Goal: Task Accomplishment & Management: Complete application form

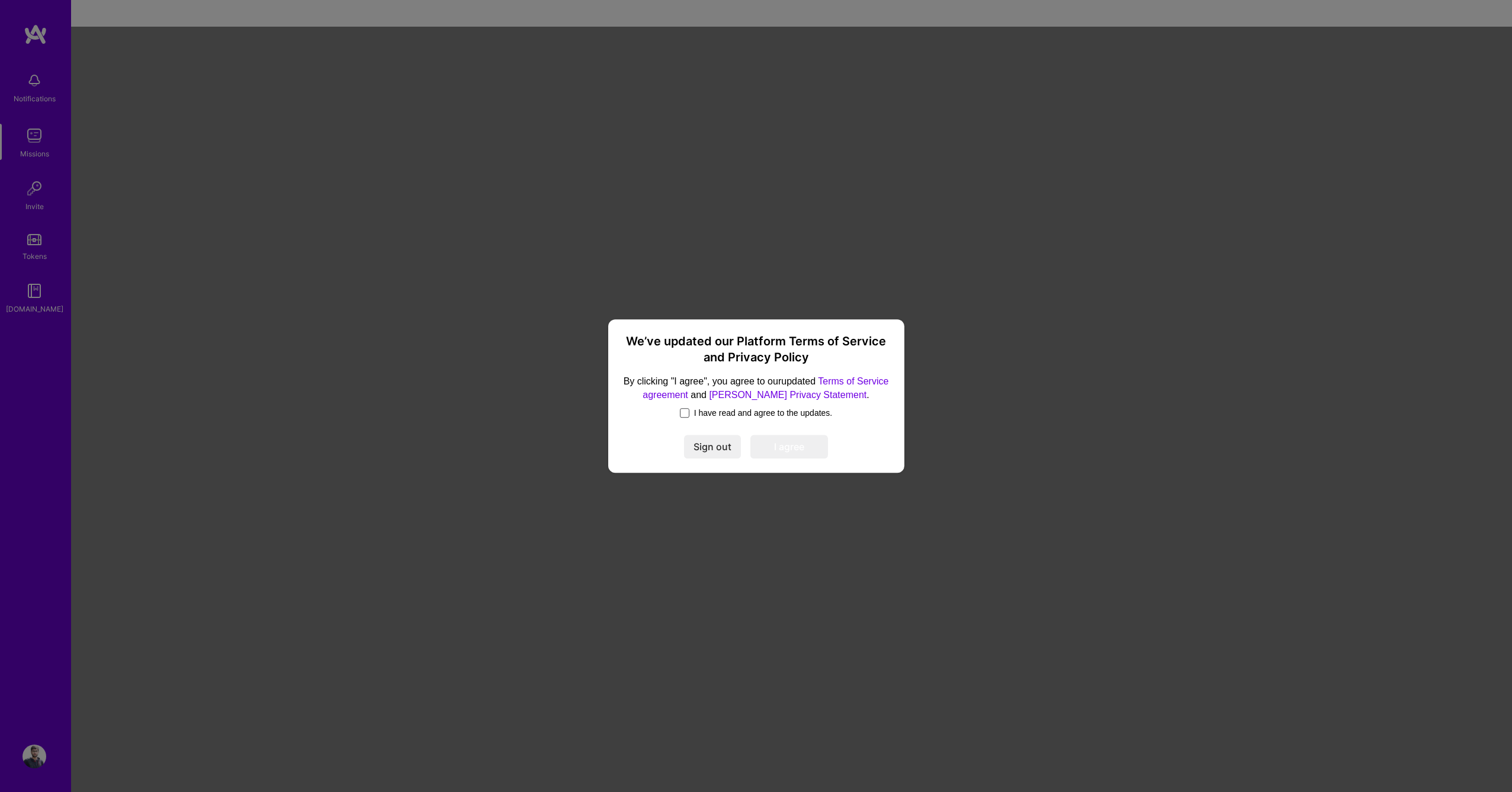
click at [680, 411] on span at bounding box center [684, 412] width 10 height 10
click at [0, 0] on input "I have read and agree to the updates." at bounding box center [0, 0] width 0 height 0
click at [816, 444] on button "I agree" at bounding box center [789, 447] width 77 height 24
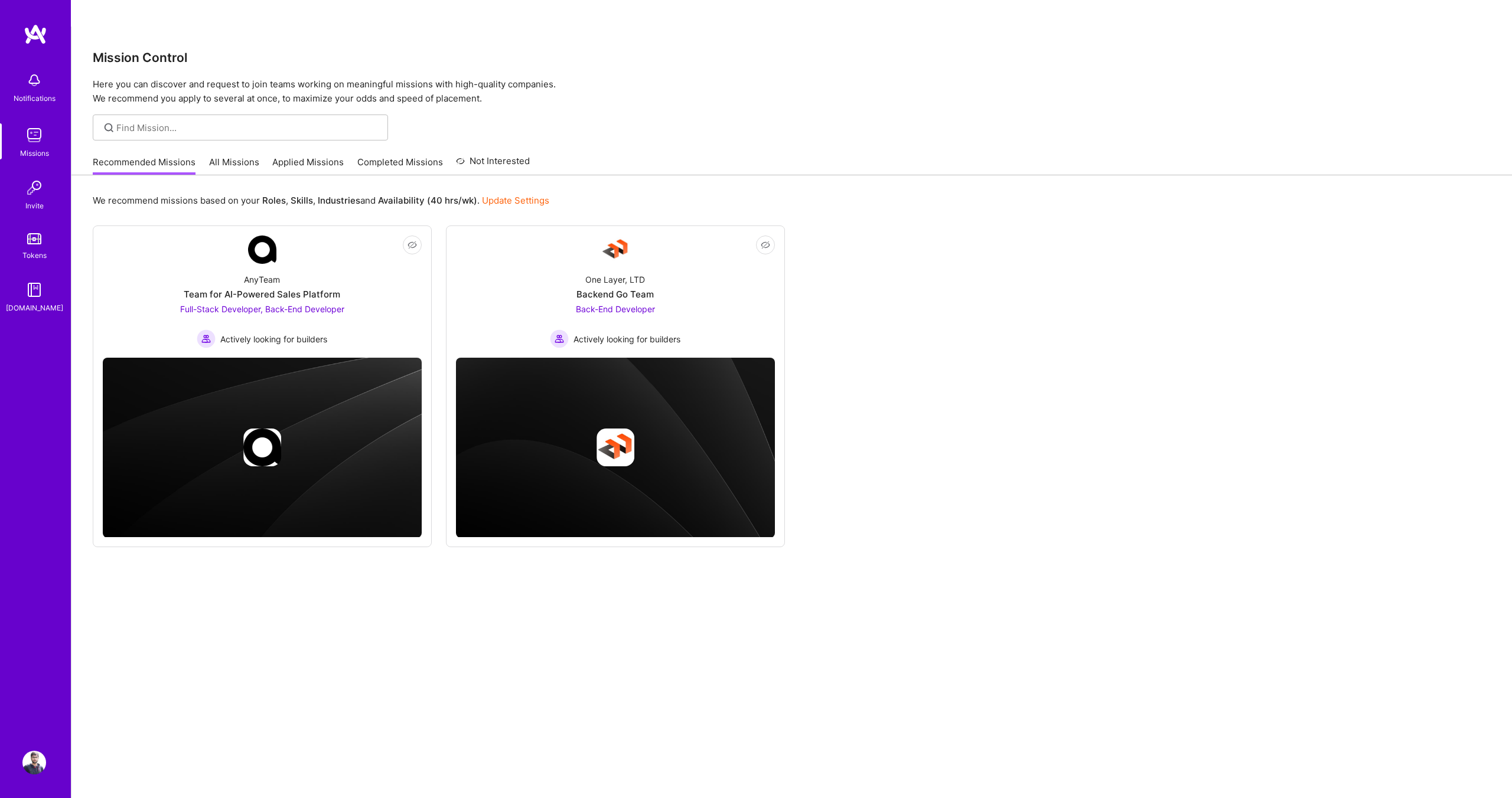
click at [49, 93] on div "Notifications" at bounding box center [34, 98] width 42 height 12
click at [61, 141] on link "Missions" at bounding box center [33, 141] width 73 height 36
click at [47, 141] on link "Missions" at bounding box center [33, 141] width 73 height 36
click at [220, 156] on link "All Missions" at bounding box center [234, 166] width 50 height 19
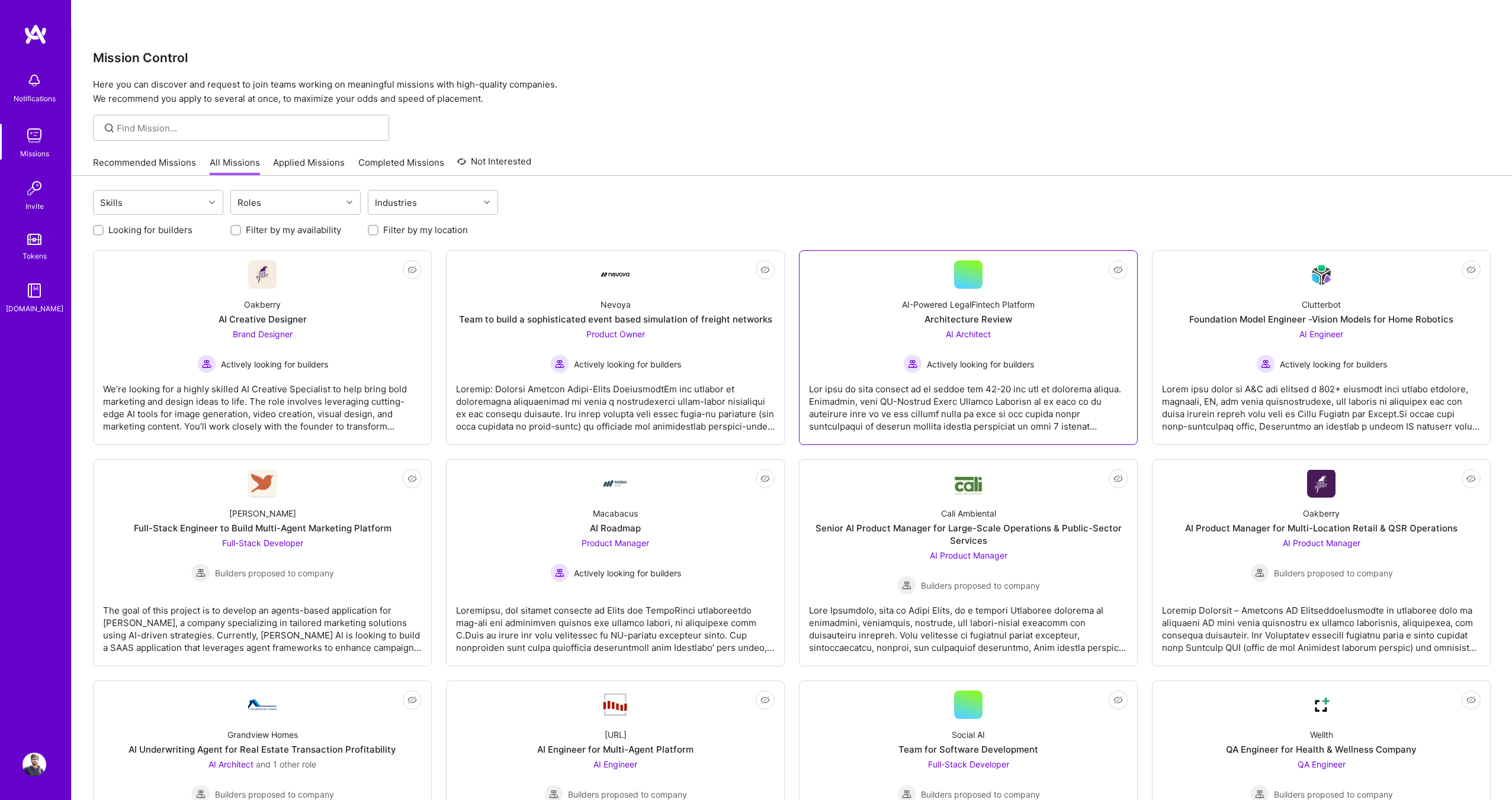
click at [874, 325] on div "AI-Powered LegalFintech Platform Architecture Review AI Architect Actively look…" at bounding box center [969, 331] width 319 height 84
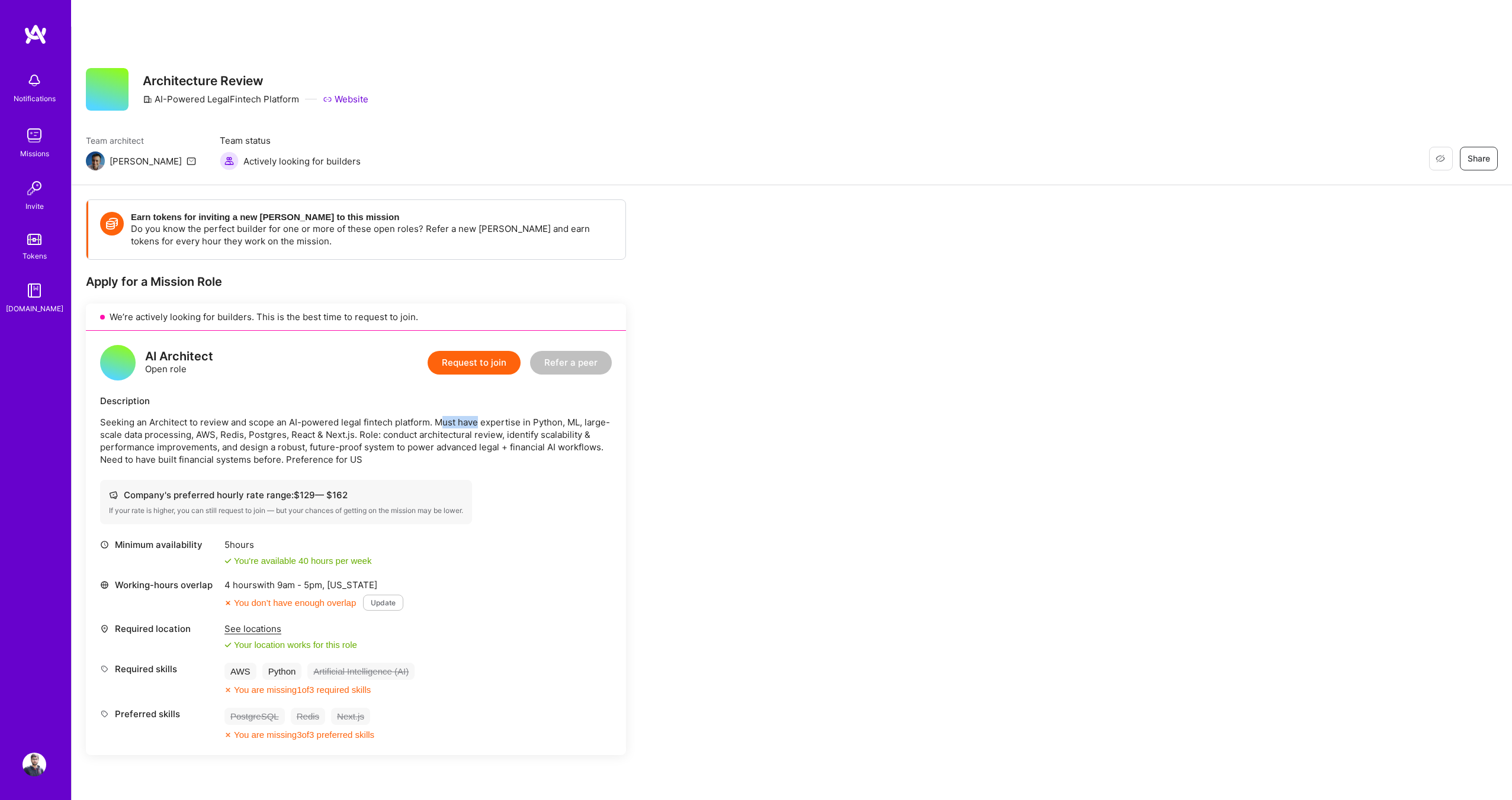
drag, startPoint x: 468, startPoint y: 397, endPoint x: 444, endPoint y: 399, distance: 24.1
click at [444, 416] on p "Seeking an Architect to review and scope an AI-powered legal fintech platform. …" at bounding box center [356, 441] width 512 height 49
click at [473, 416] on p "Seeking an Architect to review and scope an AI-powered legal fintech platform. …" at bounding box center [356, 441] width 512 height 49
drag, startPoint x: 325, startPoint y: 400, endPoint x: 392, endPoint y: 420, distance: 69.9
click at [366, 416] on p "Seeking an Architect to review and scope an AI-powered legal fintech platform. …" at bounding box center [356, 441] width 512 height 49
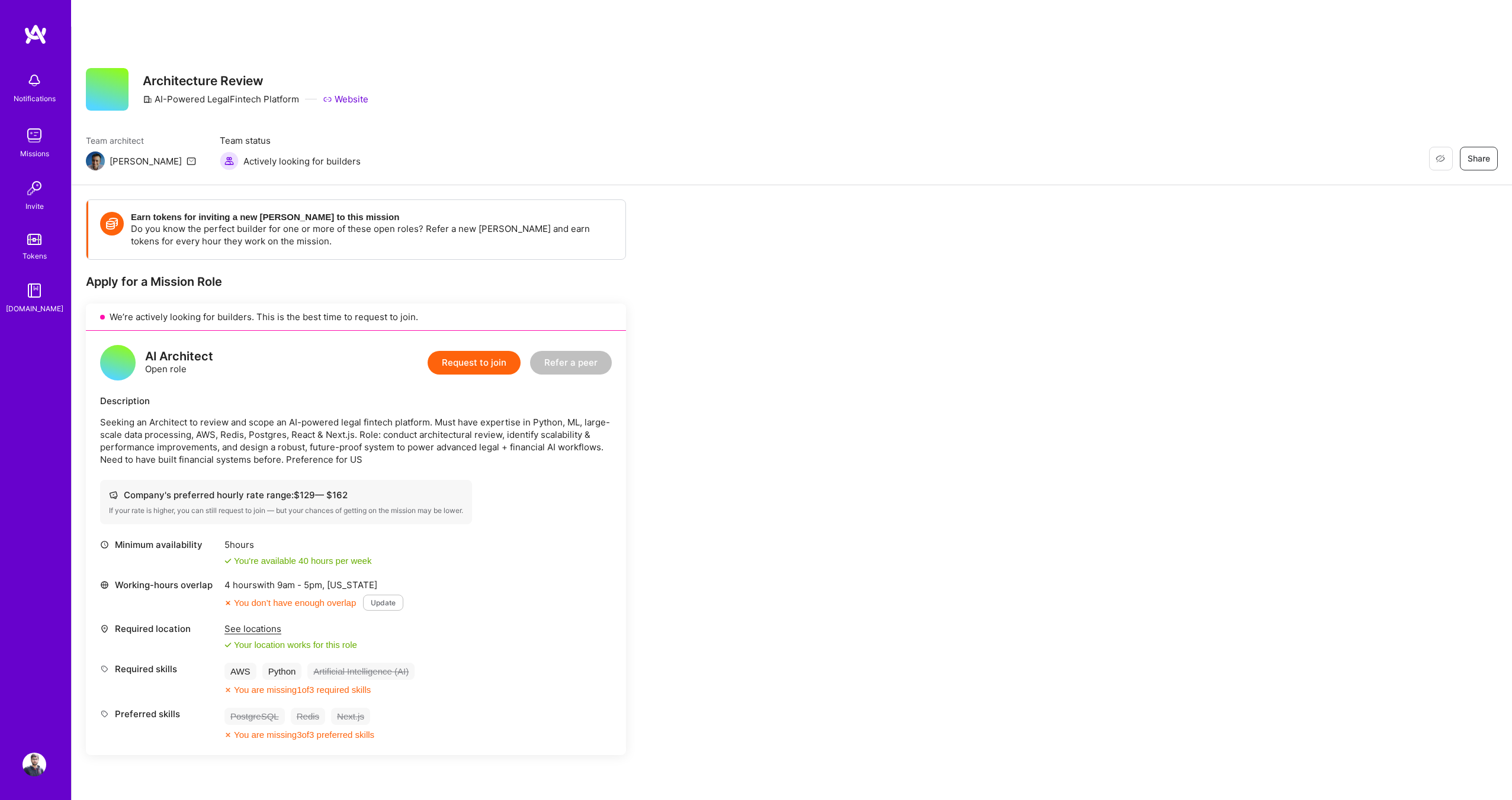
click at [446, 426] on p "Seeking an Architect to review and scope an AI-powered legal fintech platform. …" at bounding box center [356, 441] width 512 height 49
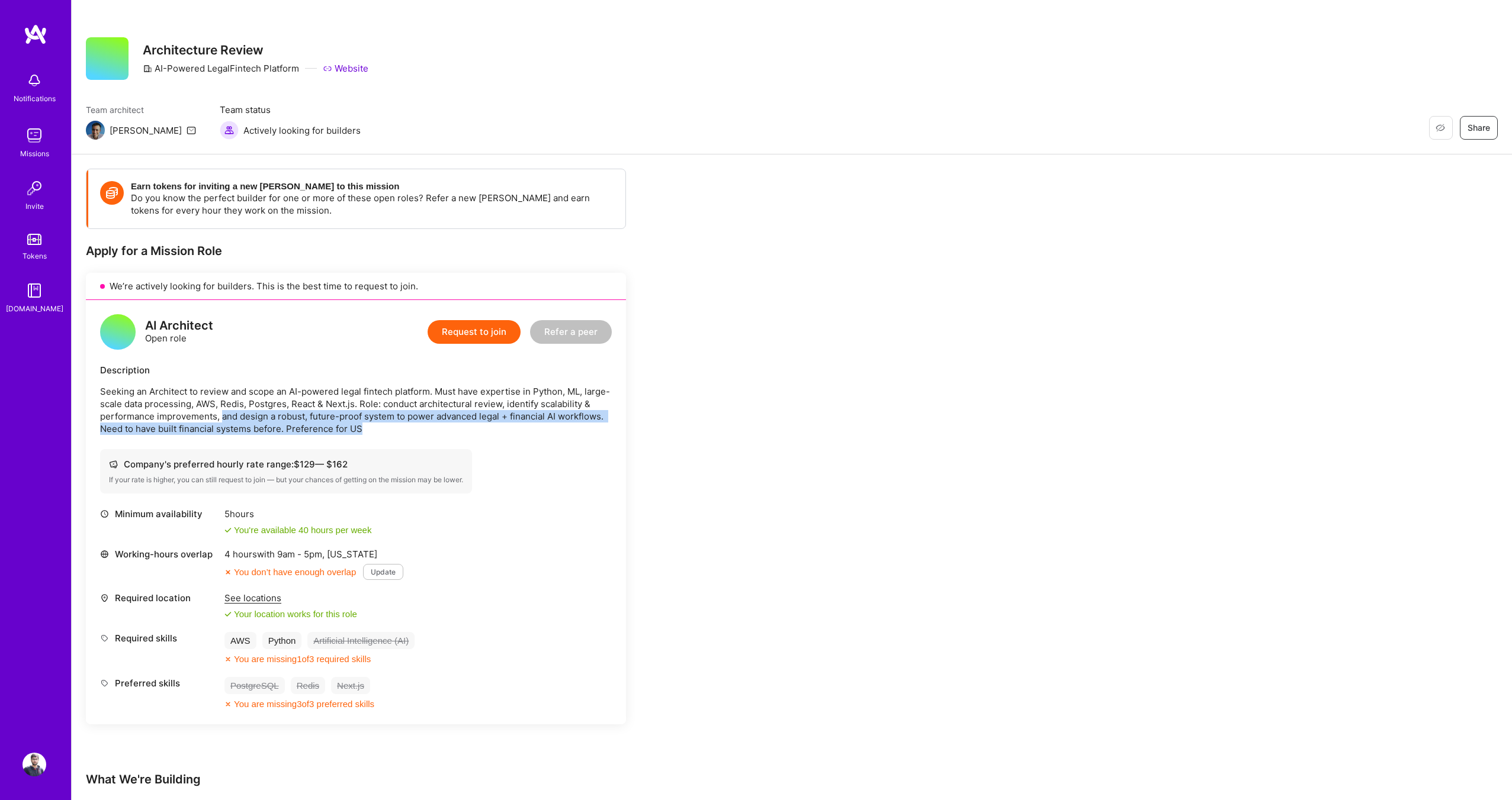
drag, startPoint x: 397, startPoint y: 400, endPoint x: 222, endPoint y: 392, distance: 175.2
click at [222, 392] on p "Seeking an Architect to review and scope an AI-powered legal fintech platform. …" at bounding box center [356, 410] width 512 height 49
click at [235, 392] on p "Seeking an Architect to review and scope an AI-powered legal fintech platform. …" at bounding box center [356, 410] width 512 height 49
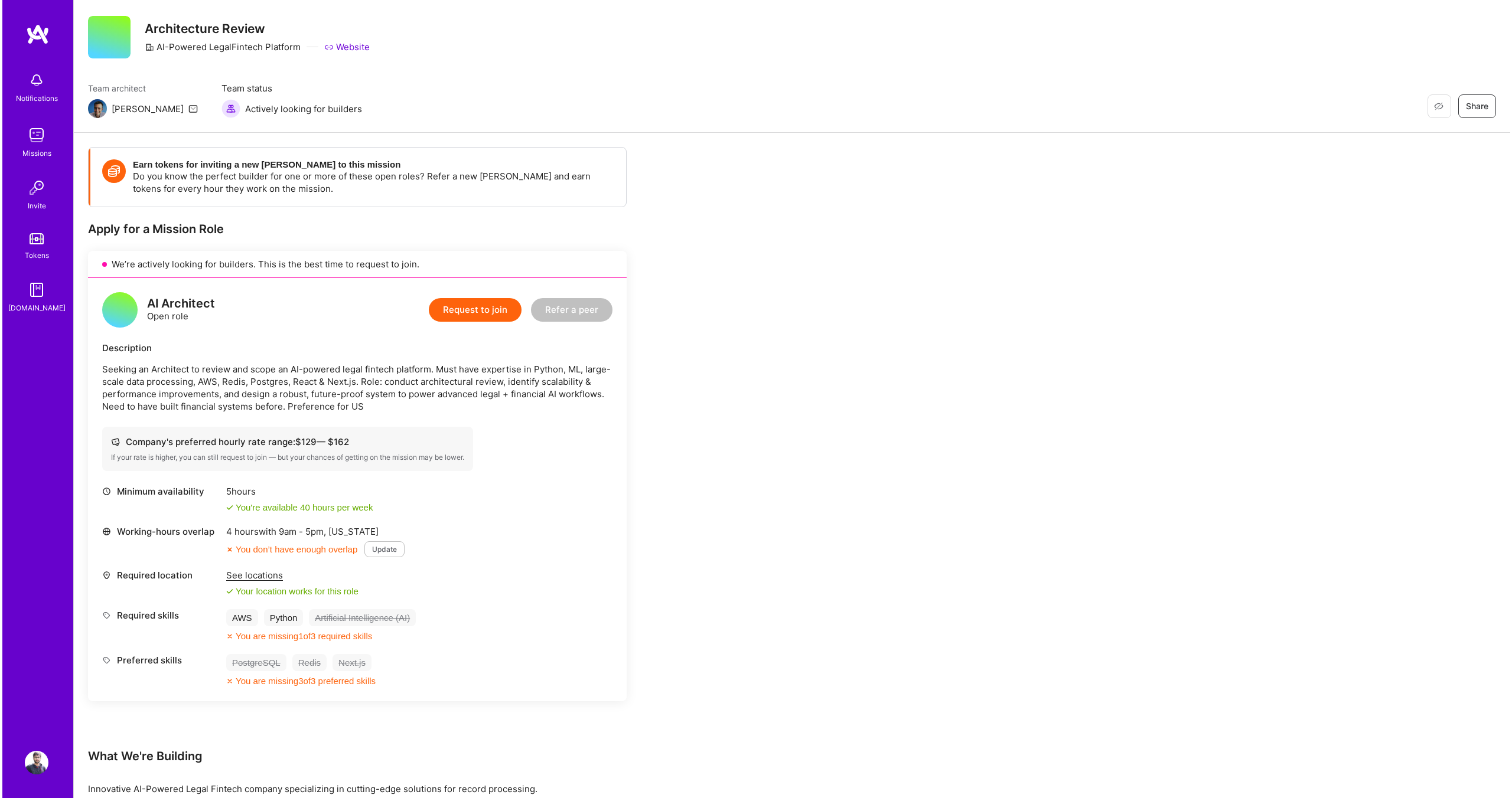
scroll to position [0, 0]
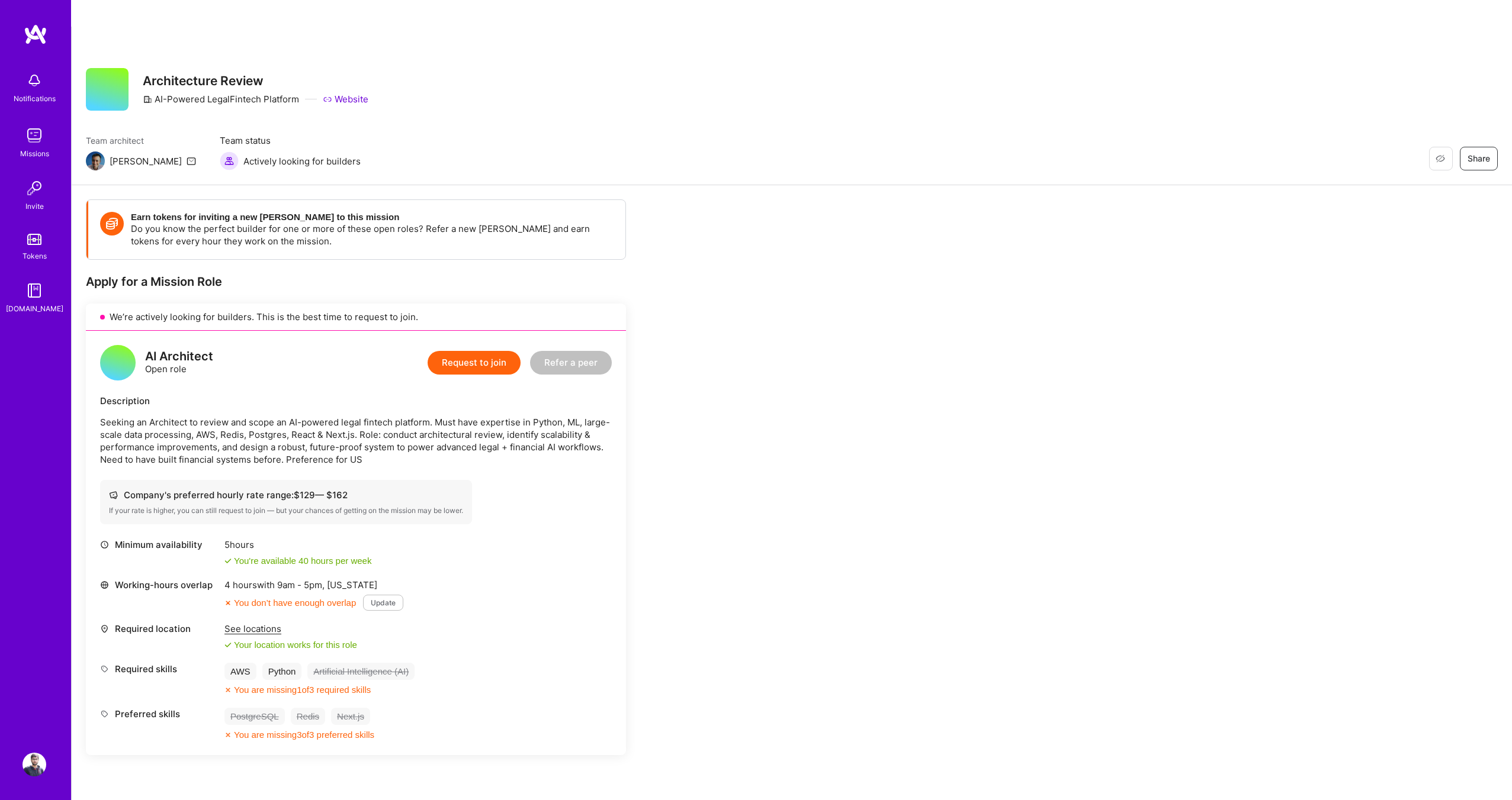
click at [484, 351] on button "Request to join" at bounding box center [475, 363] width 93 height 24
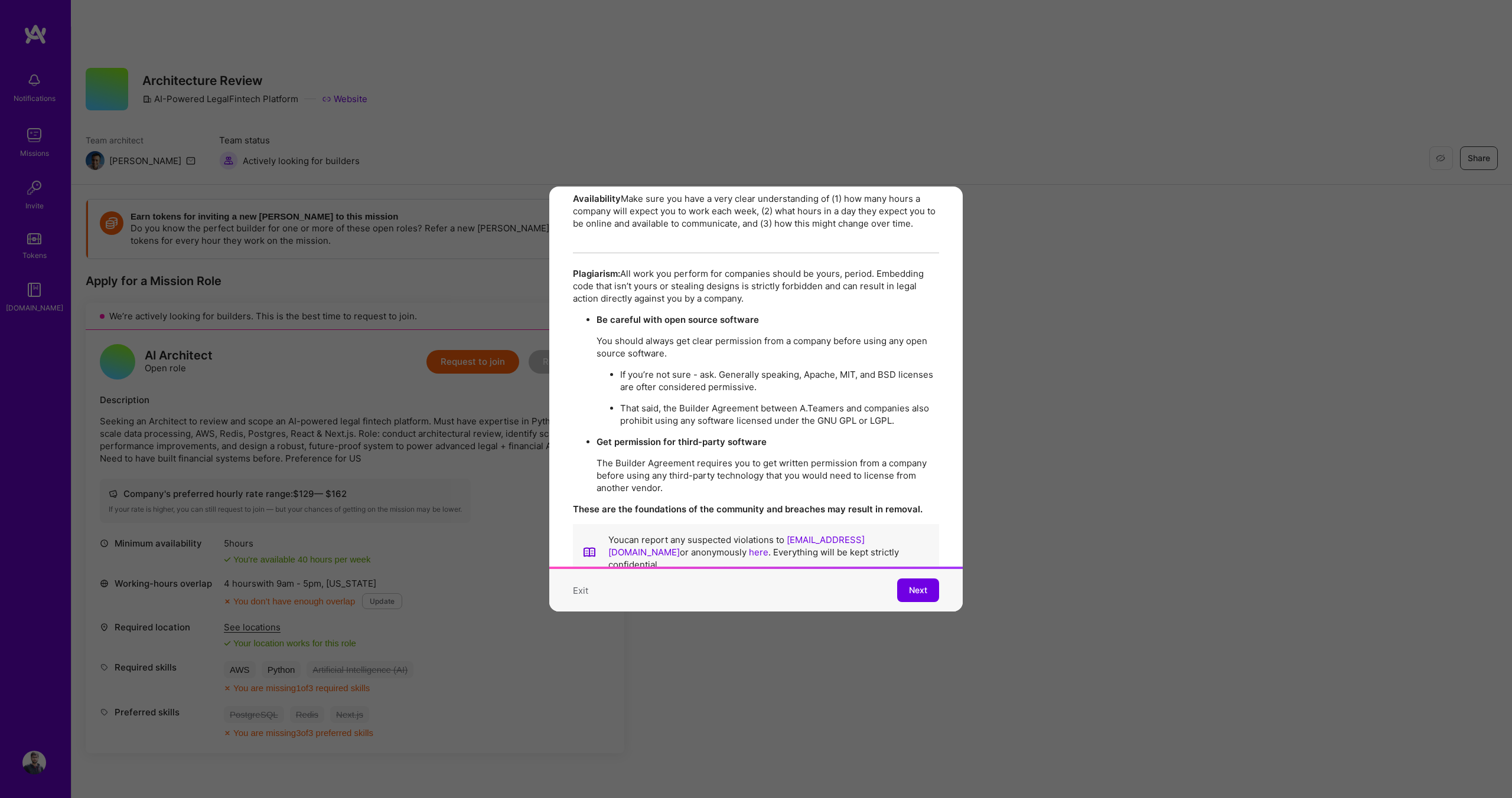
scroll to position [2034, 0]
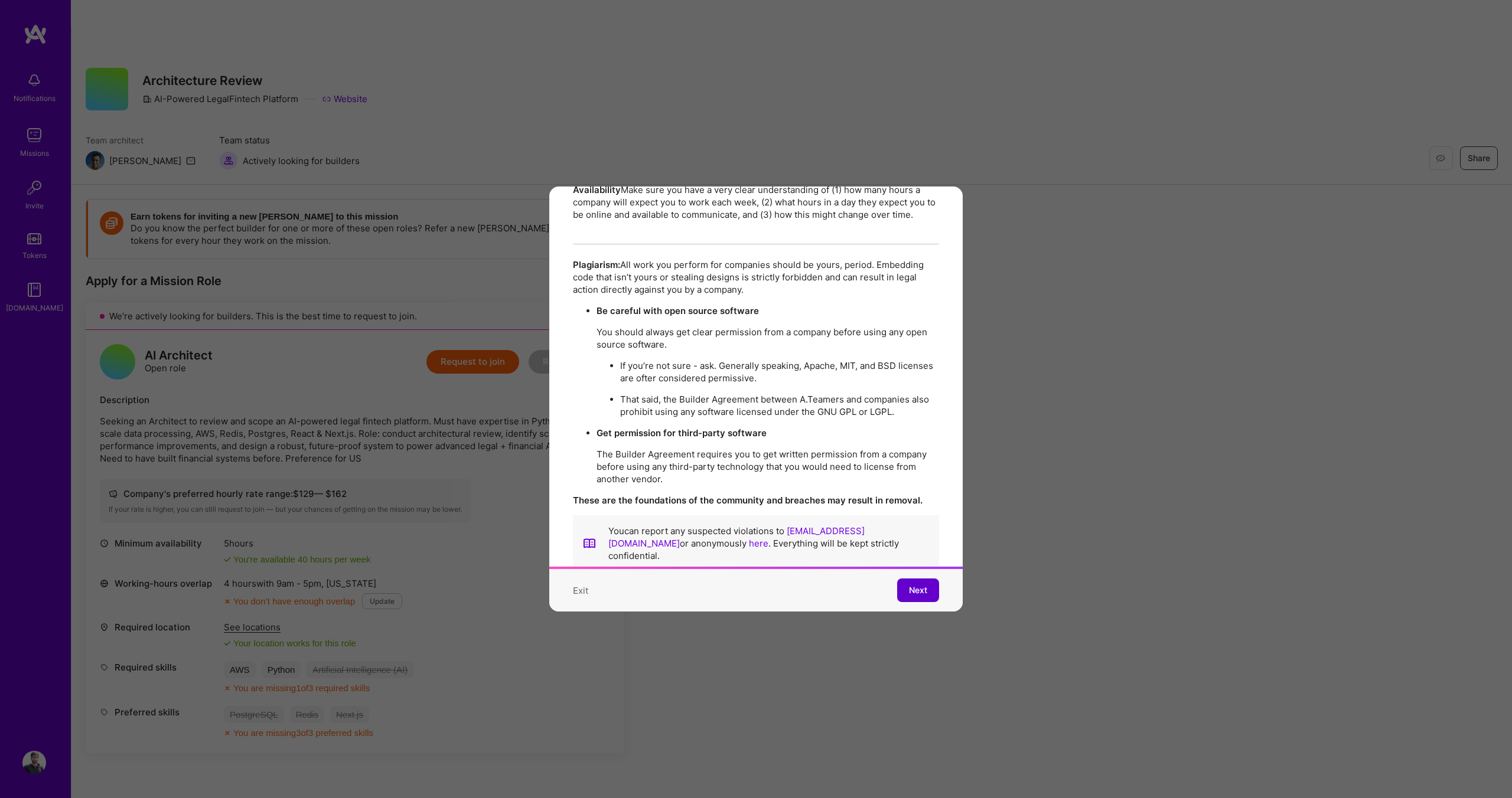
click at [911, 587] on button "Next" at bounding box center [918, 590] width 42 height 24
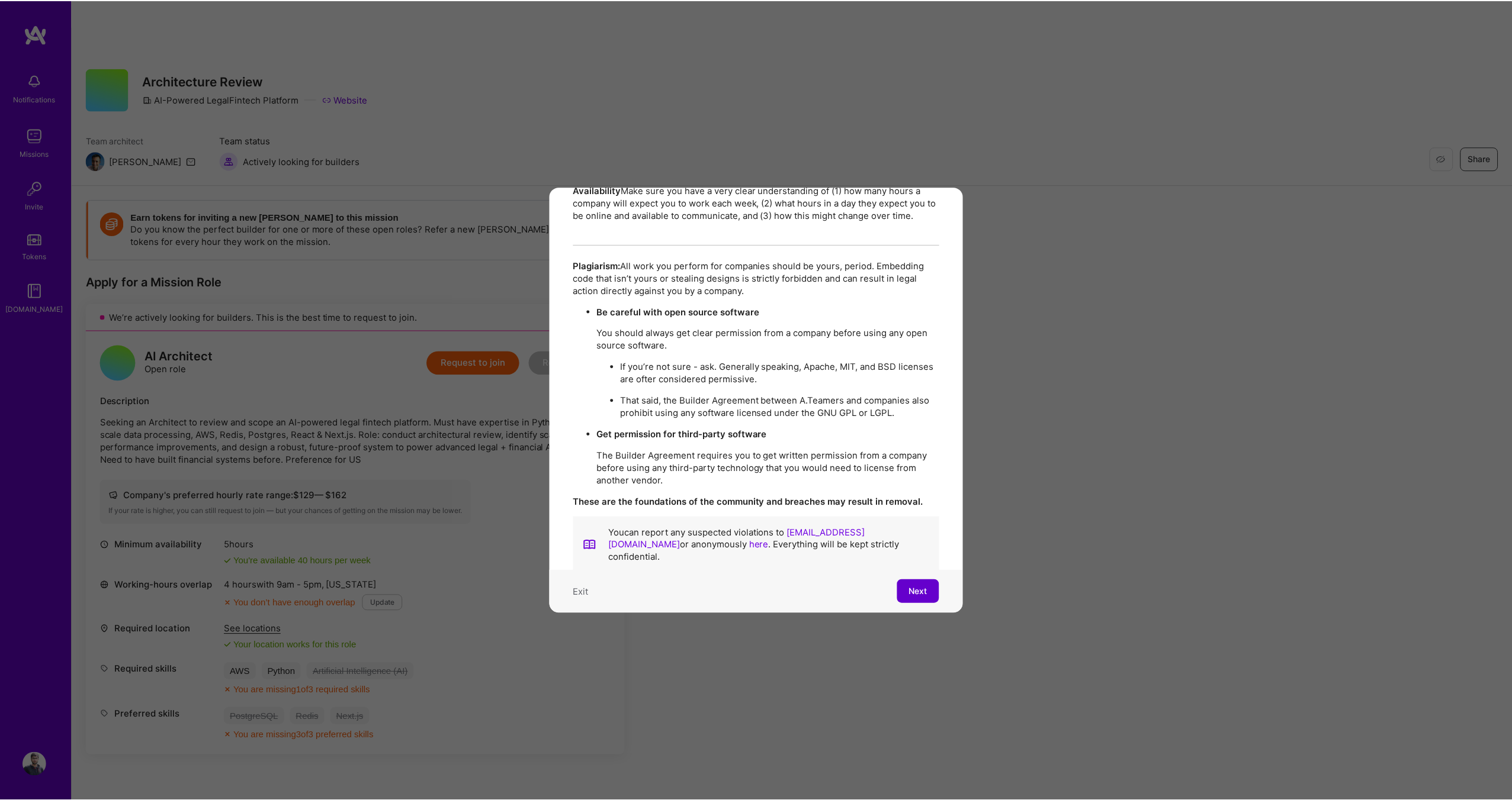
scroll to position [0, 0]
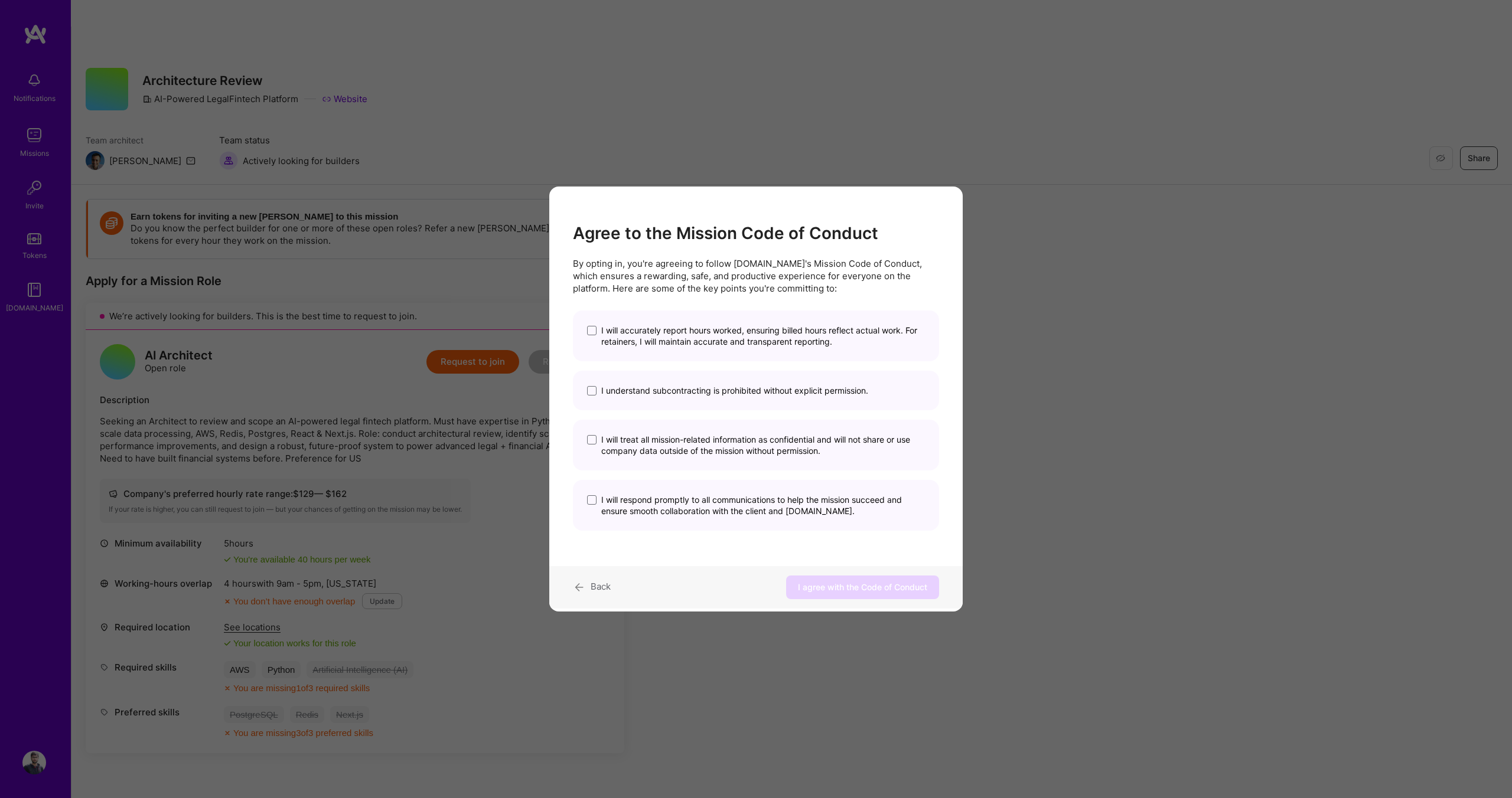
click at [672, 343] on span "I will accurately report hours worked, ensuring billed hours reflect actual wor…" at bounding box center [763, 336] width 324 height 23
click at [0, 0] on input "I will accurately report hours worked, ensuring billed hours reflect actual wor…" at bounding box center [0, 0] width 0 height 0
click at [660, 386] on span "I understand subcontracting is prohibited without explicit permission." at bounding box center [735, 391] width 267 height 11
click at [0, 0] on input "I understand subcontracting is prohibited without explicit permission." at bounding box center [0, 0] width 0 height 0
click at [658, 444] on span "I will treat all mission-related information as confidential and will not share…" at bounding box center [763, 445] width 324 height 23
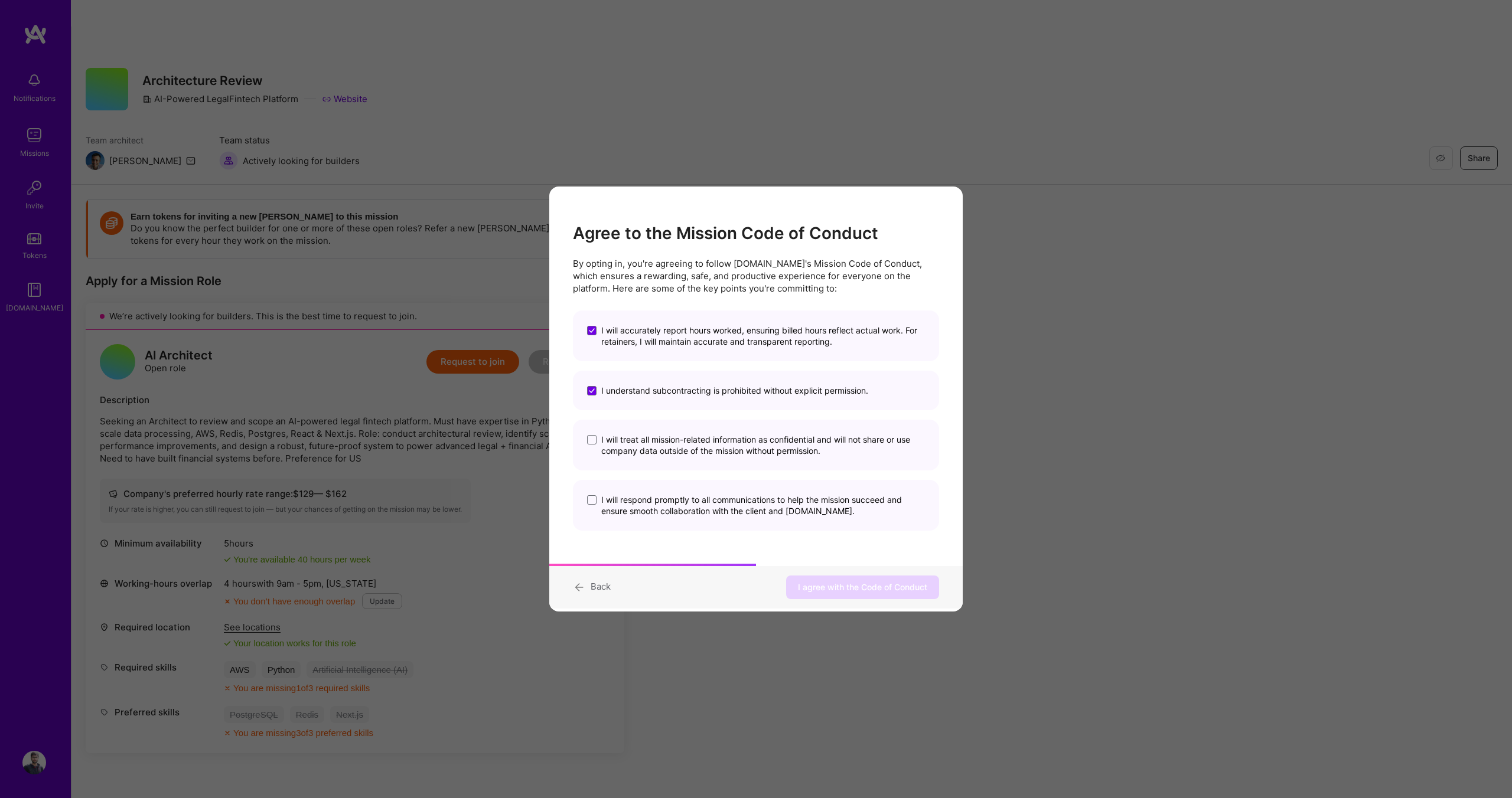
click at [0, 0] on input "I will treat all mission-related information as confidential and will not share…" at bounding box center [0, 0] width 0 height 0
click at [661, 493] on div "I will respond promptly to all communications to help the mission succeed and e…" at bounding box center [755, 506] width 366 height 51
click at [659, 505] on span "I will respond promptly to all communications to help the mission succeed and e…" at bounding box center [763, 506] width 324 height 23
click at [0, 0] on input "I will respond promptly to all communications to help the mission succeed and e…" at bounding box center [0, 0] width 0 height 0
click at [863, 582] on span "I agree with the Code of Conduct" at bounding box center [862, 586] width 129 height 11
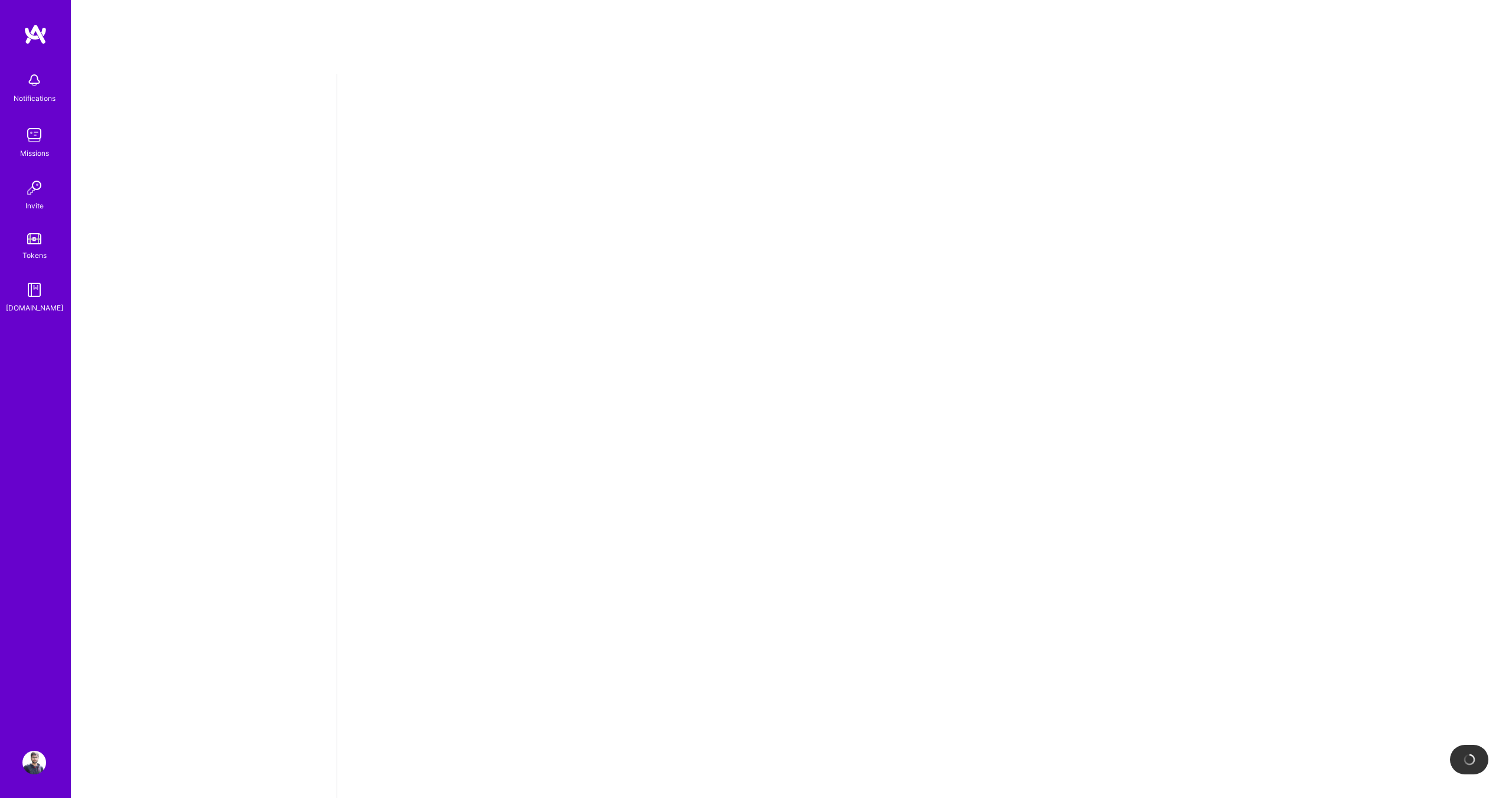
select select "IN"
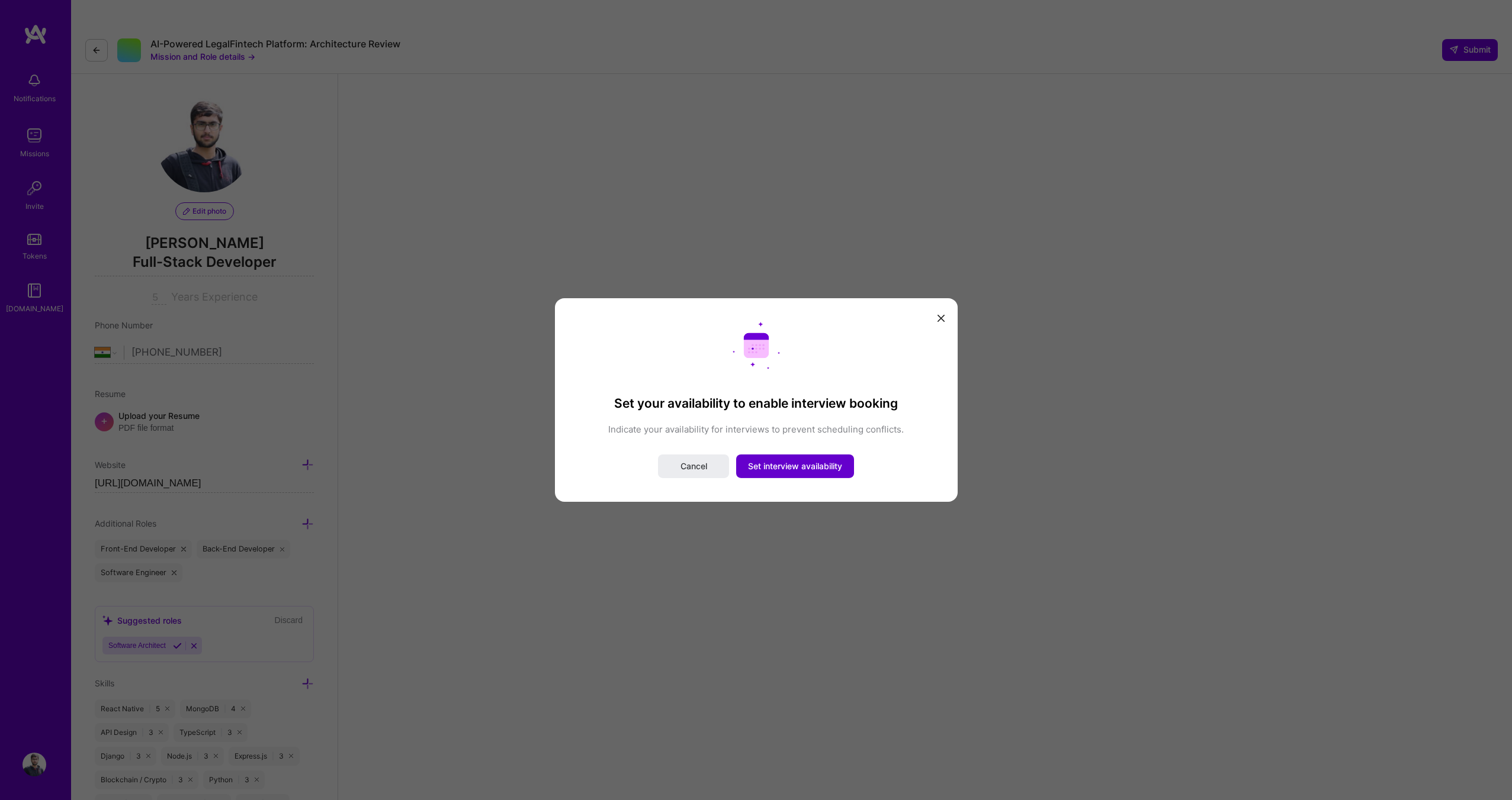
click at [777, 466] on span "Set interview availability" at bounding box center [794, 466] width 94 height 11
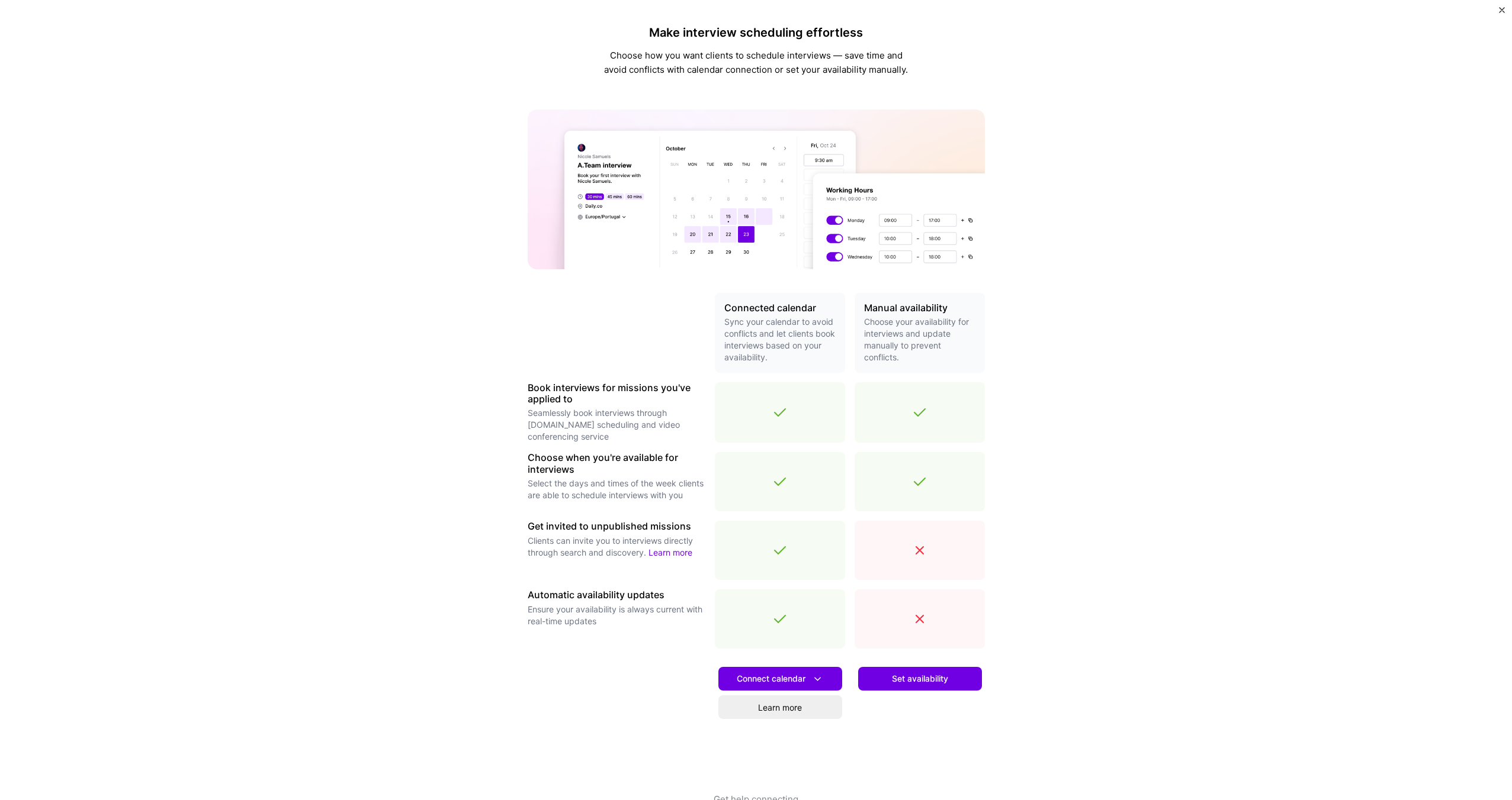
scroll to position [15, 0]
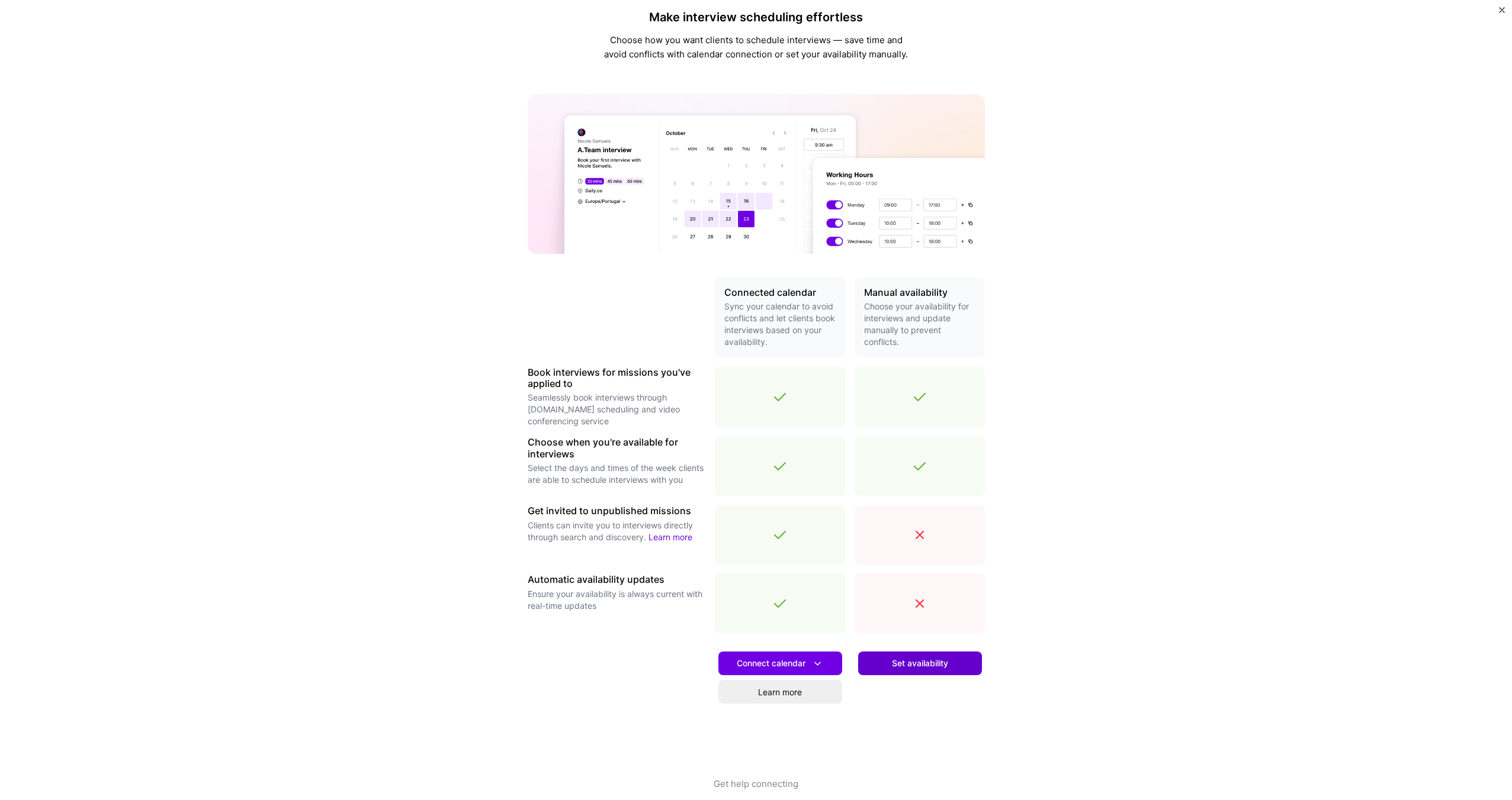
click at [911, 657] on button "Set availability" at bounding box center [920, 664] width 124 height 24
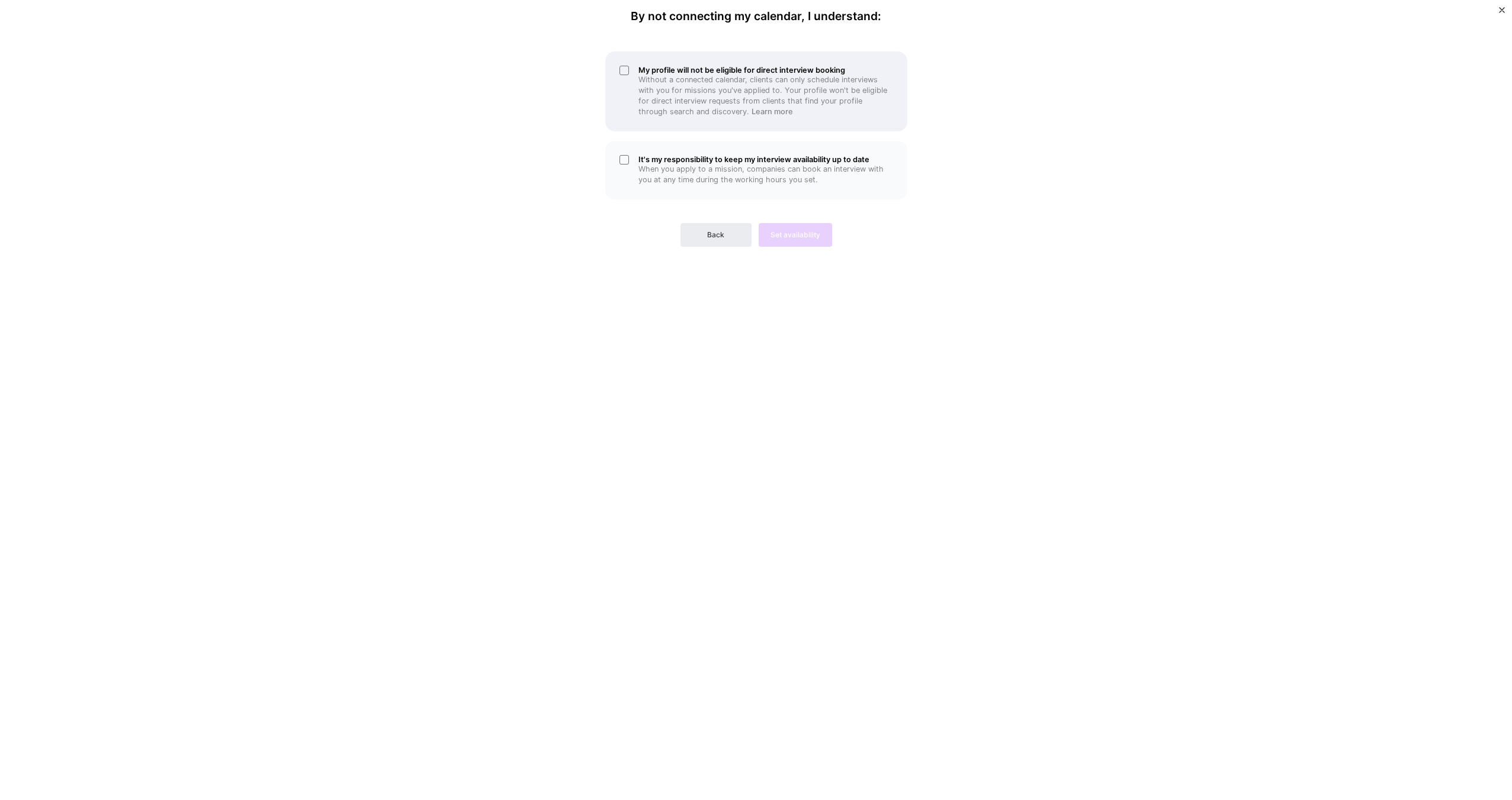
click at [632, 114] on div "My profile will not be eligible for direct interview booking Without a connecte…" at bounding box center [756, 92] width 302 height 80
click at [629, 163] on div "It's my responsibility to keep my interview availability up to date When you ap…" at bounding box center [756, 170] width 302 height 59
click at [800, 232] on span "Set availability" at bounding box center [795, 235] width 49 height 11
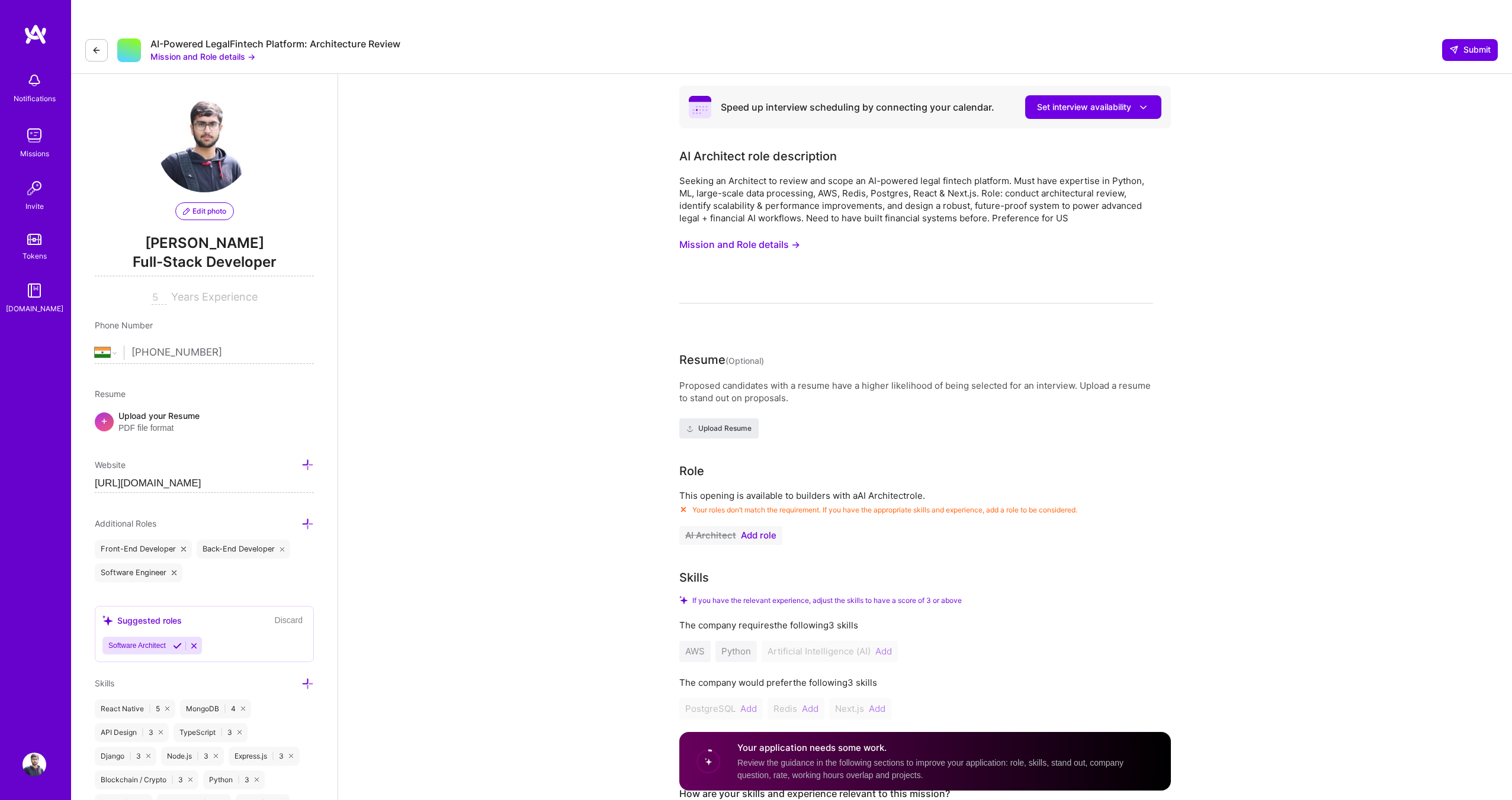
click at [761, 531] on span "Add role" at bounding box center [758, 535] width 35 height 10
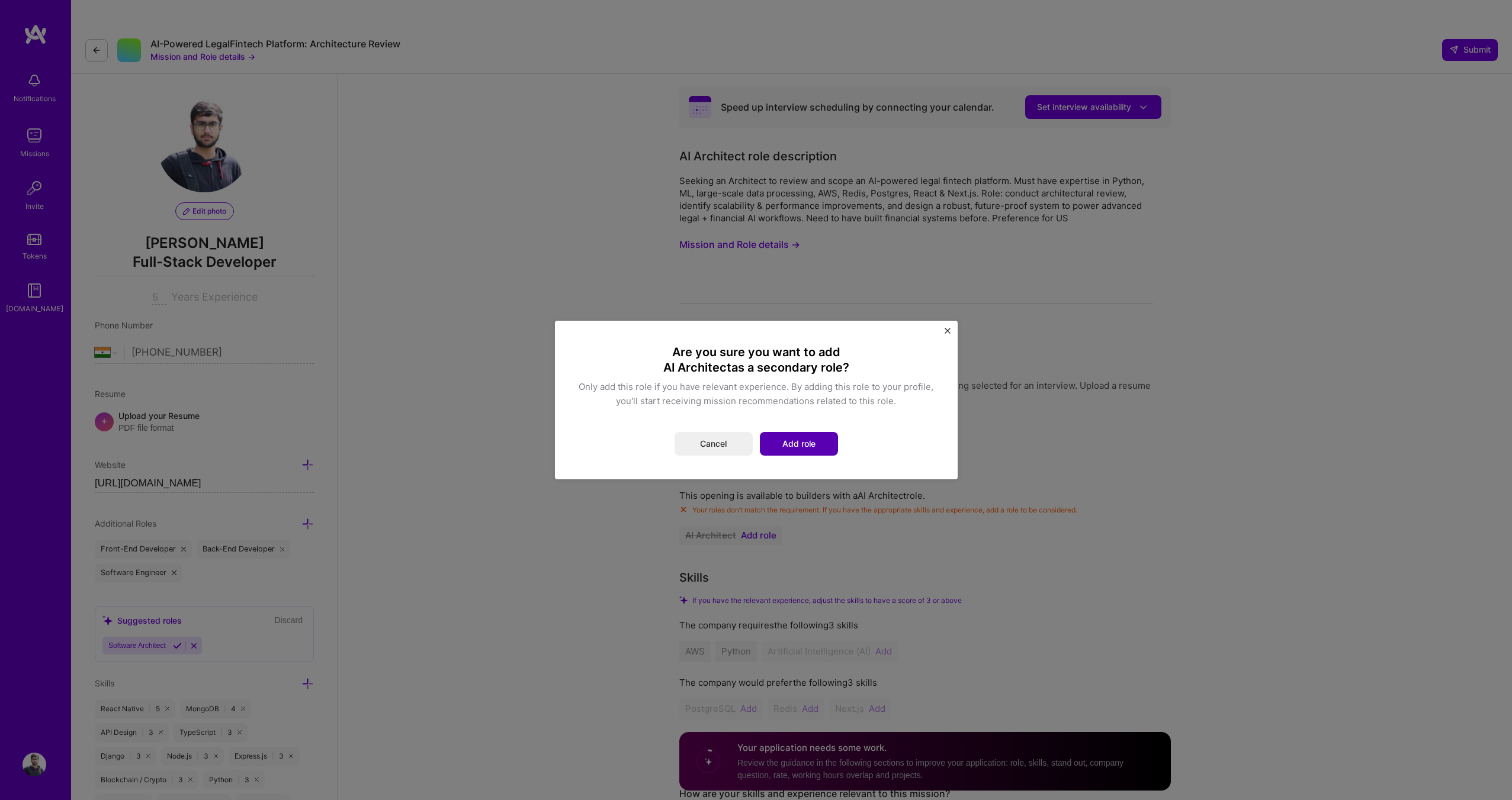
click at [789, 442] on button "Add role" at bounding box center [799, 444] width 78 height 24
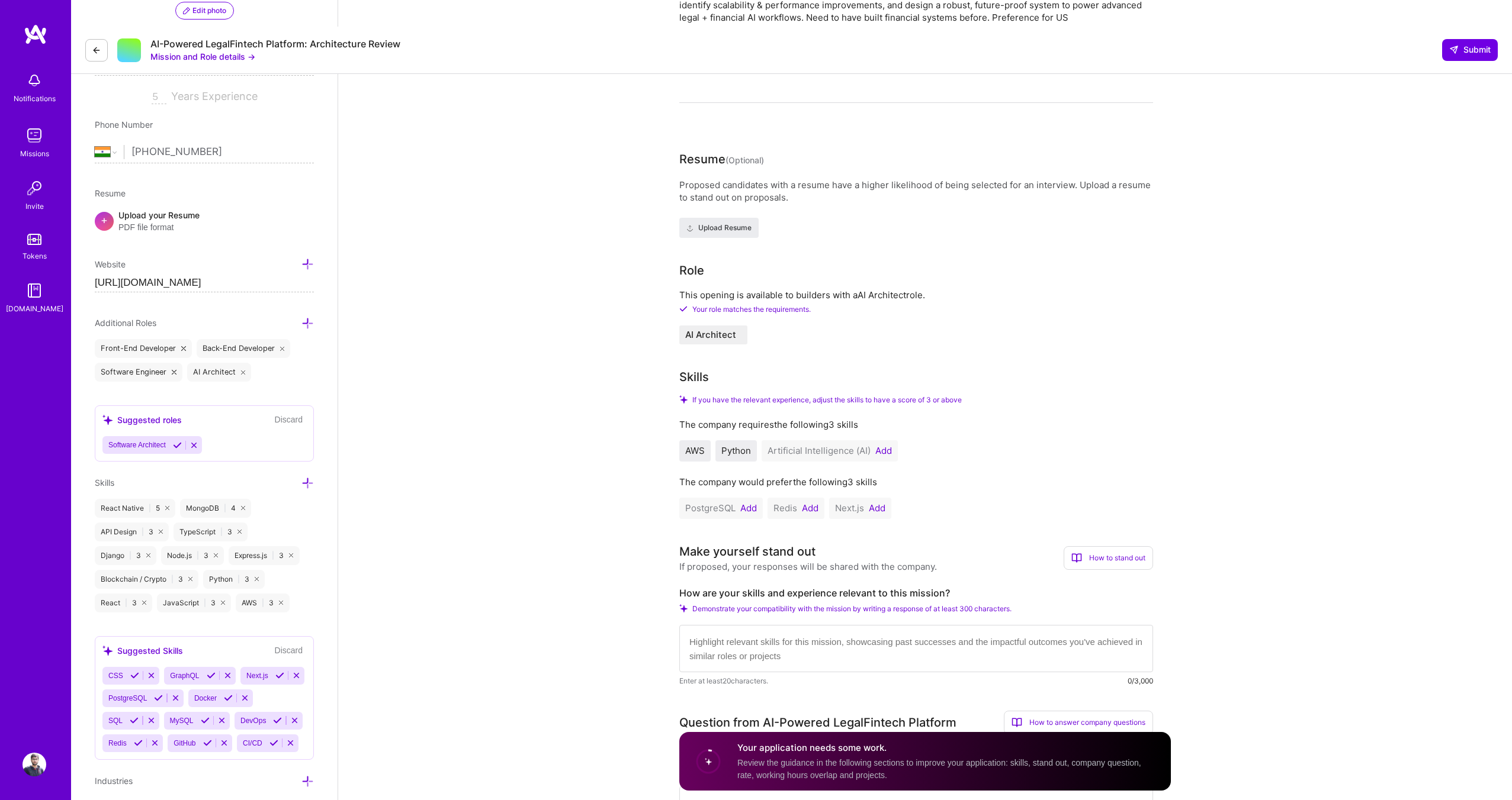
scroll to position [438, 0]
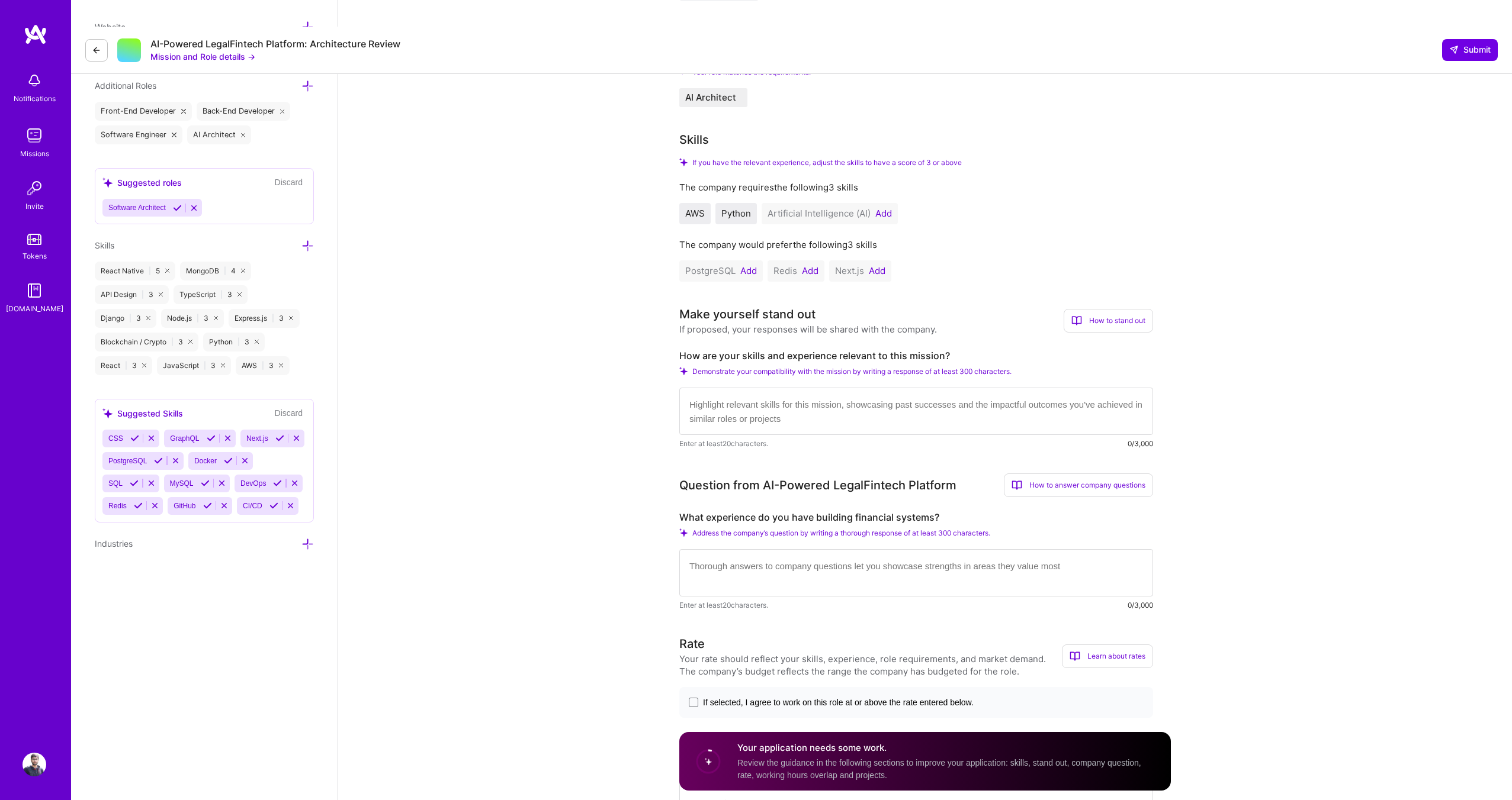
click at [849, 388] on textarea at bounding box center [916, 412] width 474 height 48
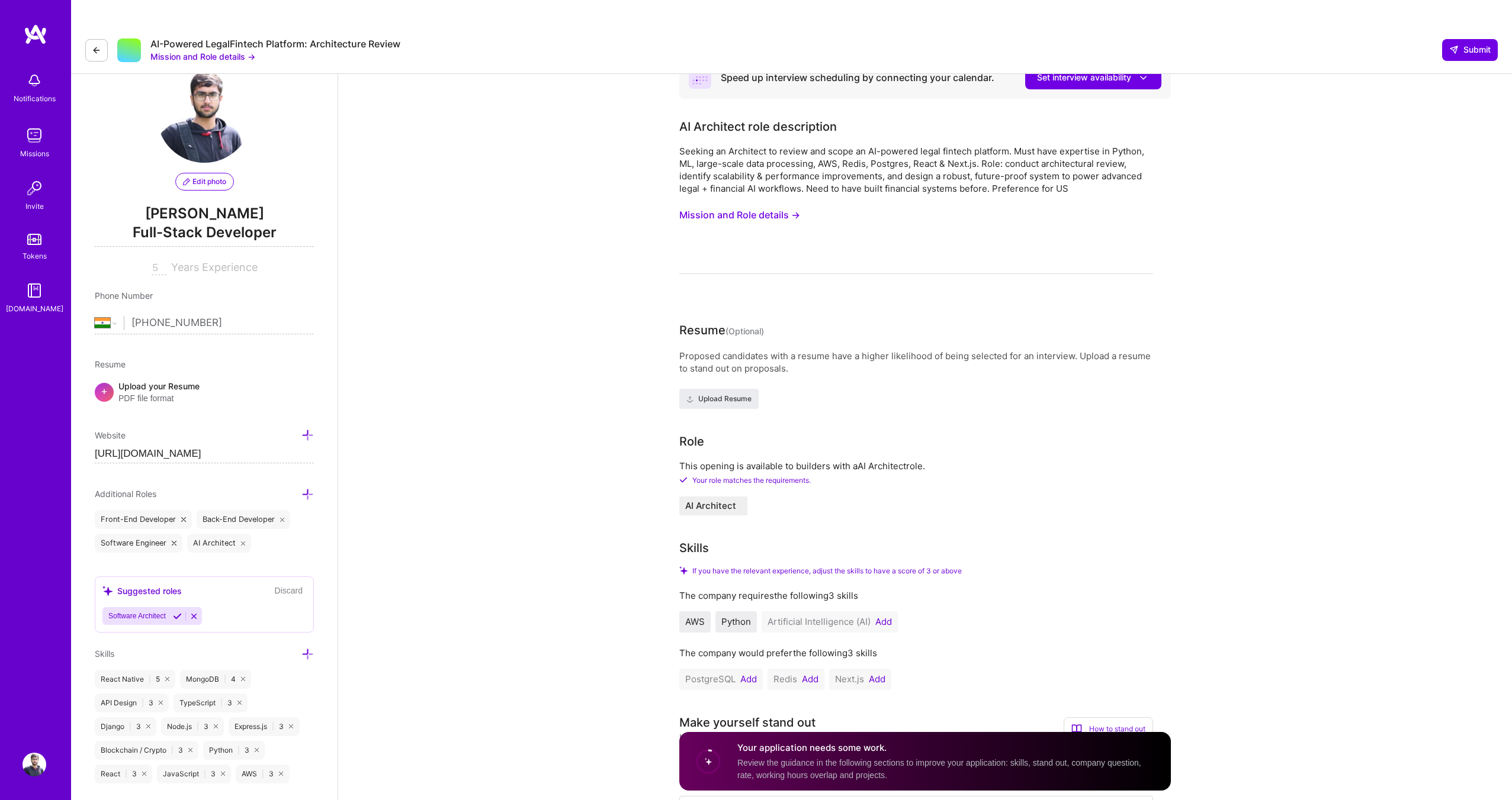
scroll to position [0, 0]
